Goal: Information Seeking & Learning: Learn about a topic

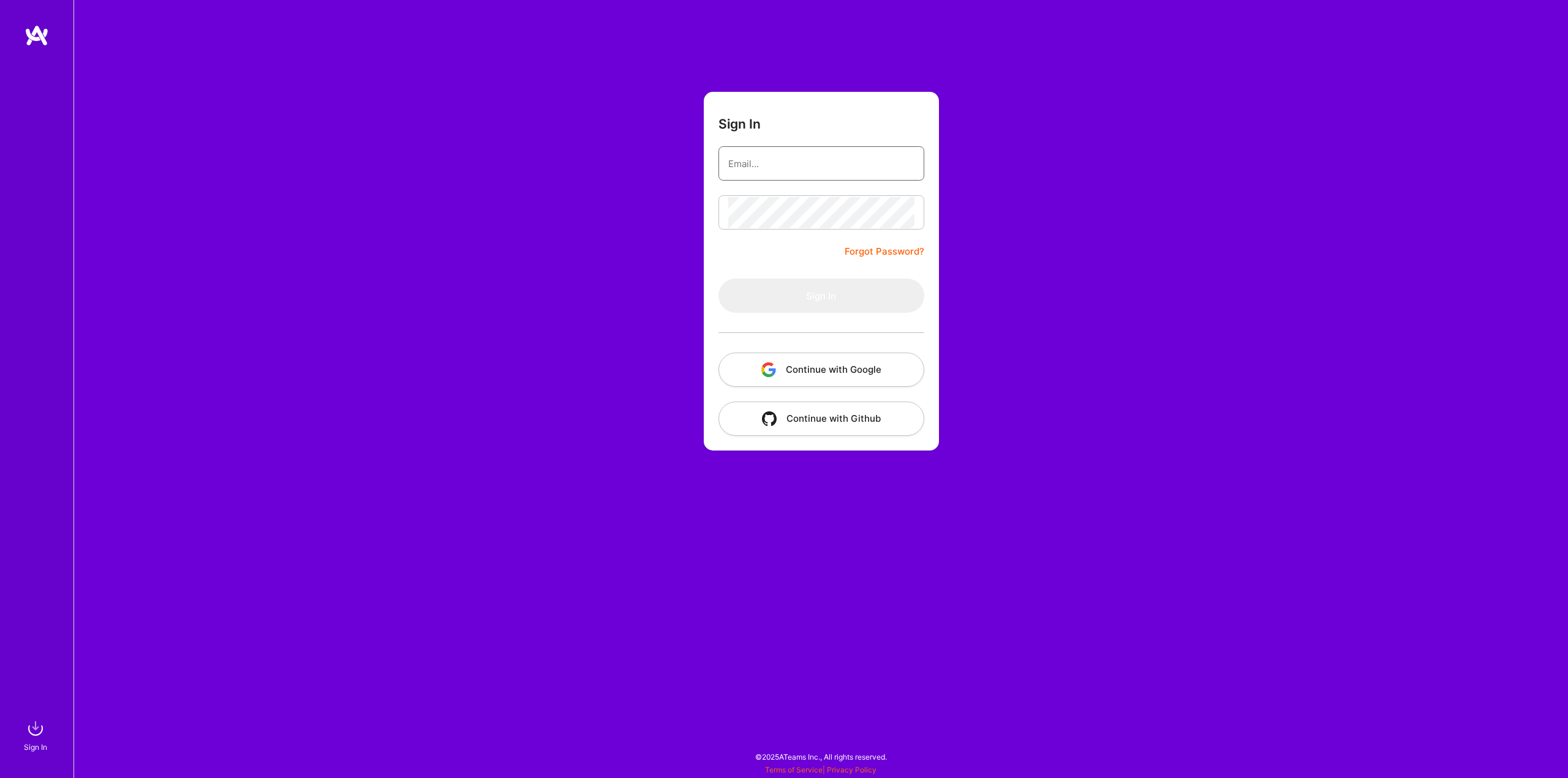
type input "[EMAIL_ADDRESS][DOMAIN_NAME]"
click at [767, 287] on button "Sign In" at bounding box center [821, 296] width 206 height 34
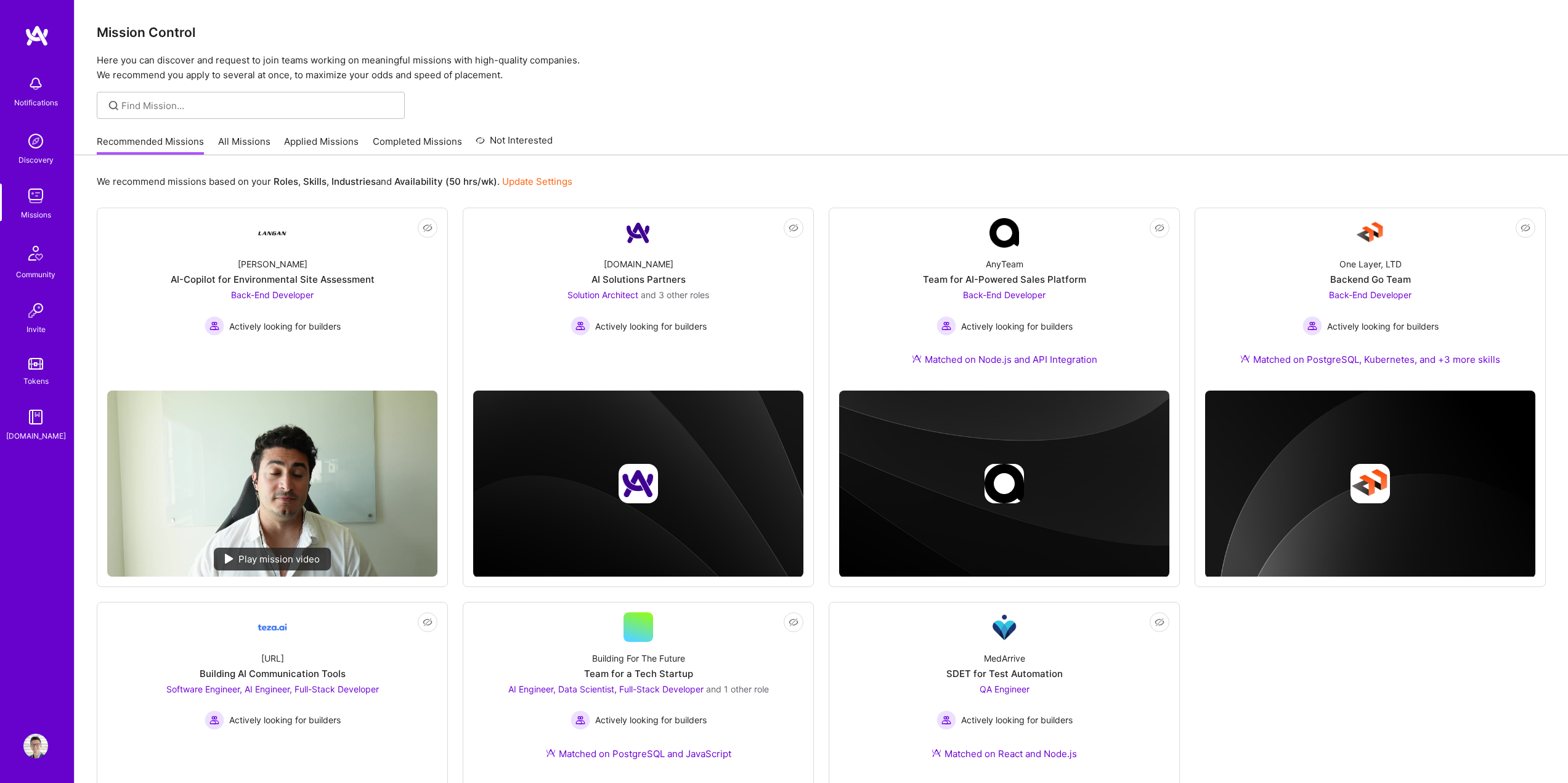
drag, startPoint x: 839, startPoint y: 272, endPoint x: 827, endPoint y: 267, distance: 13.0
drag, startPoint x: 827, startPoint y: 267, endPoint x: 854, endPoint y: 98, distance: 171.1
click at [854, 98] on div at bounding box center [821, 105] width 1494 height 27
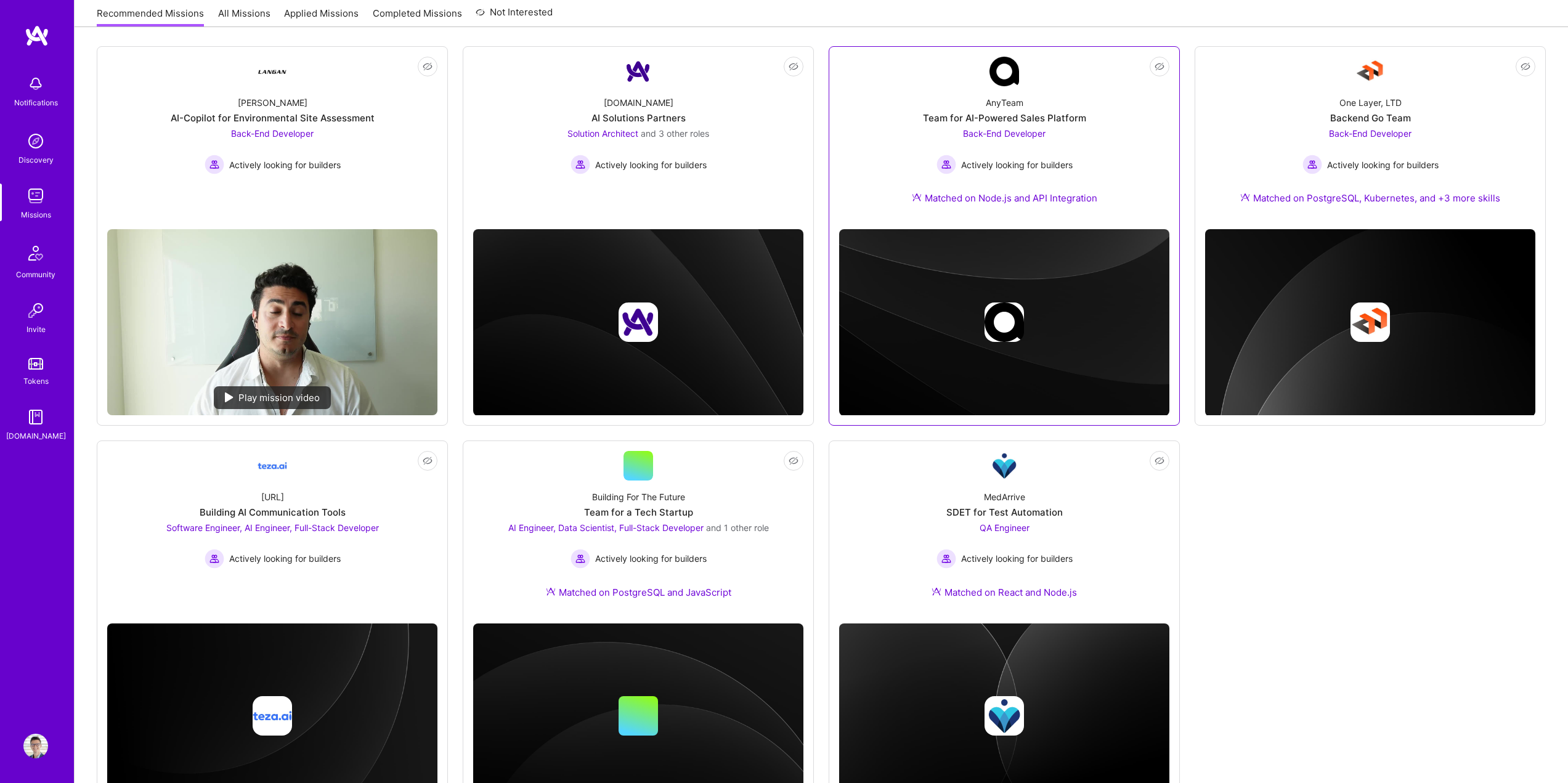
scroll to position [228, 0]
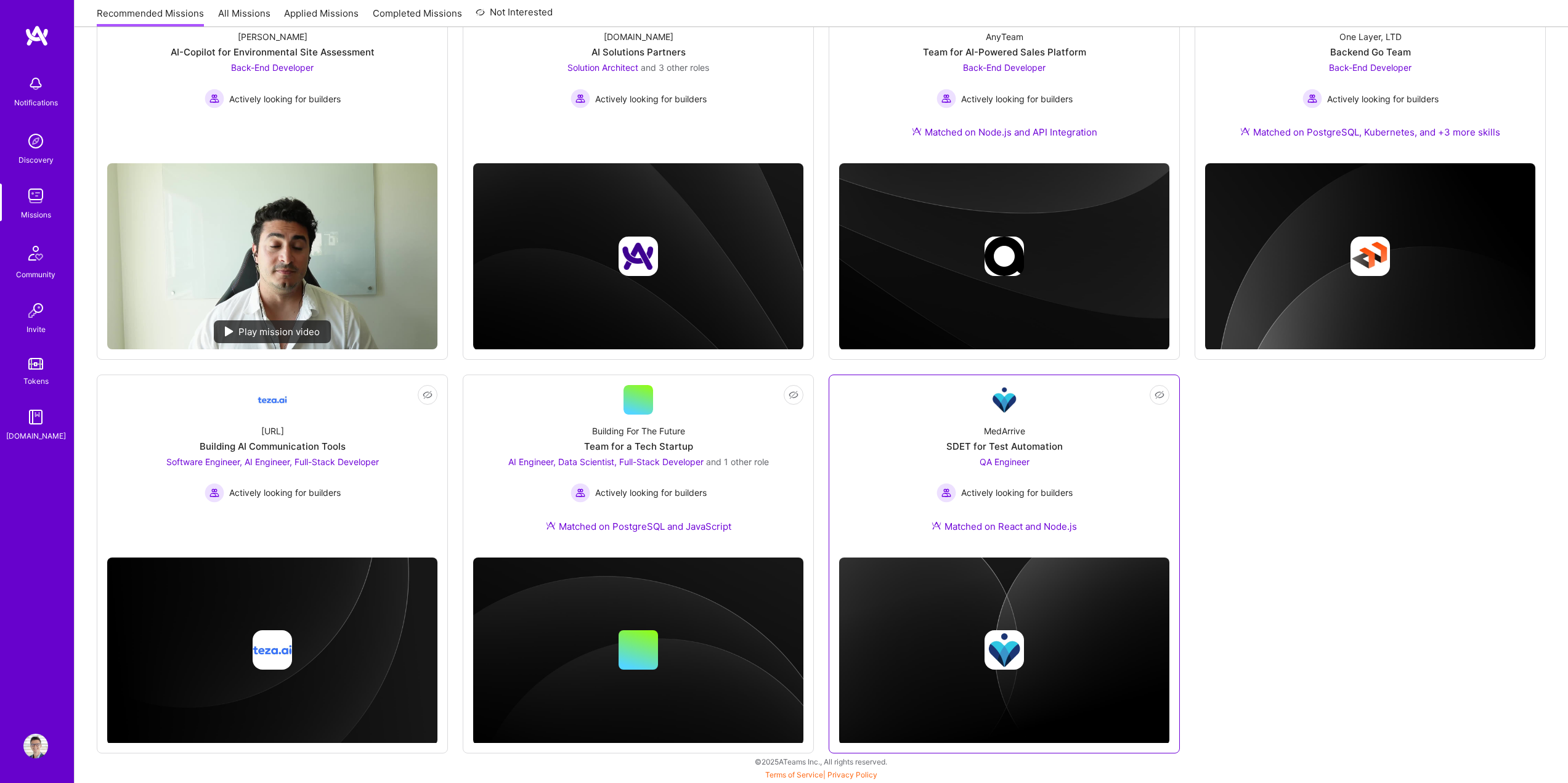
click at [1074, 439] on div "MedArrive SDET for Test Automation QA Engineer Actively looking for builders Ma…" at bounding box center [1004, 481] width 330 height 133
